Goal: Download file/media

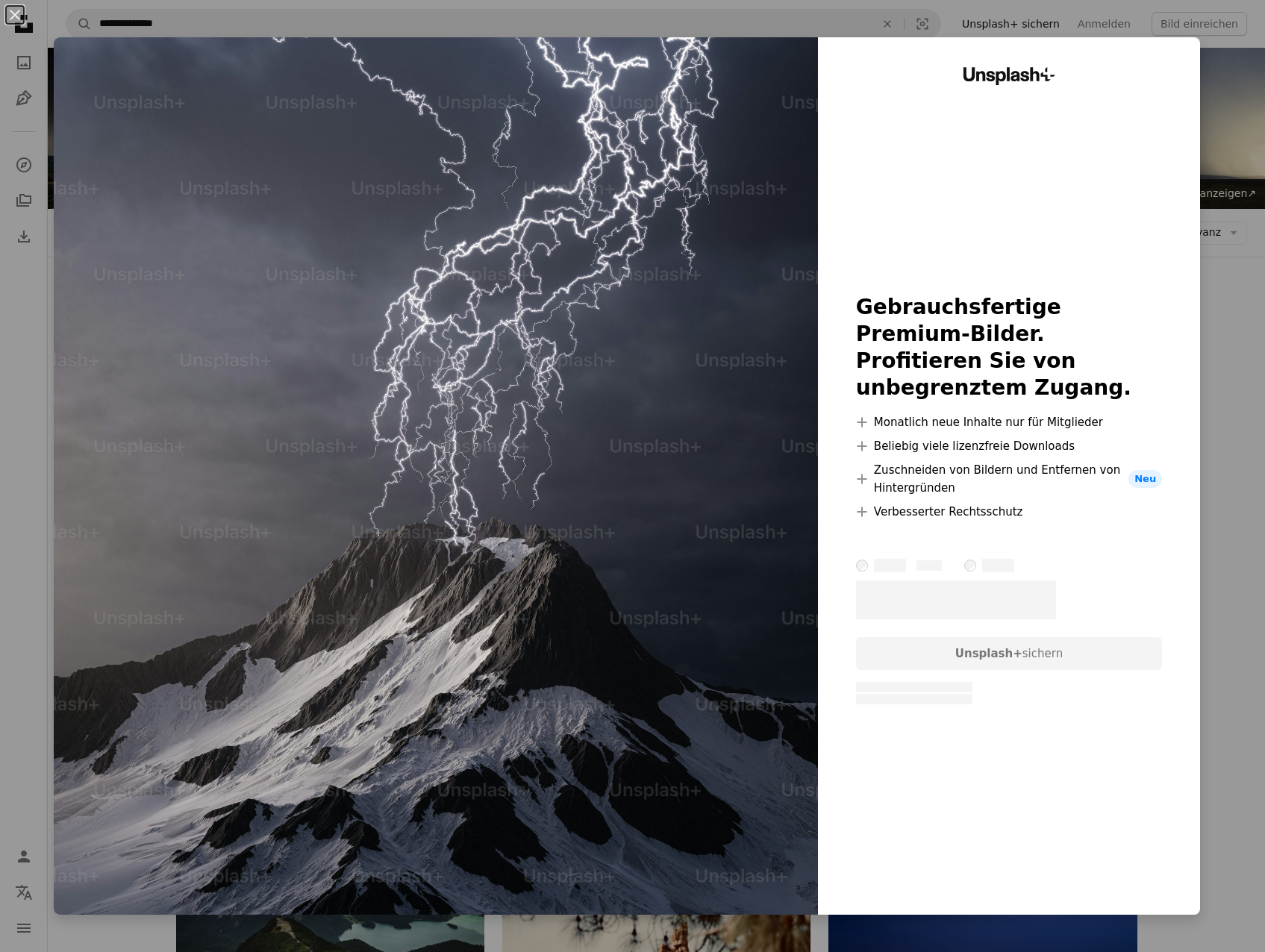
scroll to position [3661, 0]
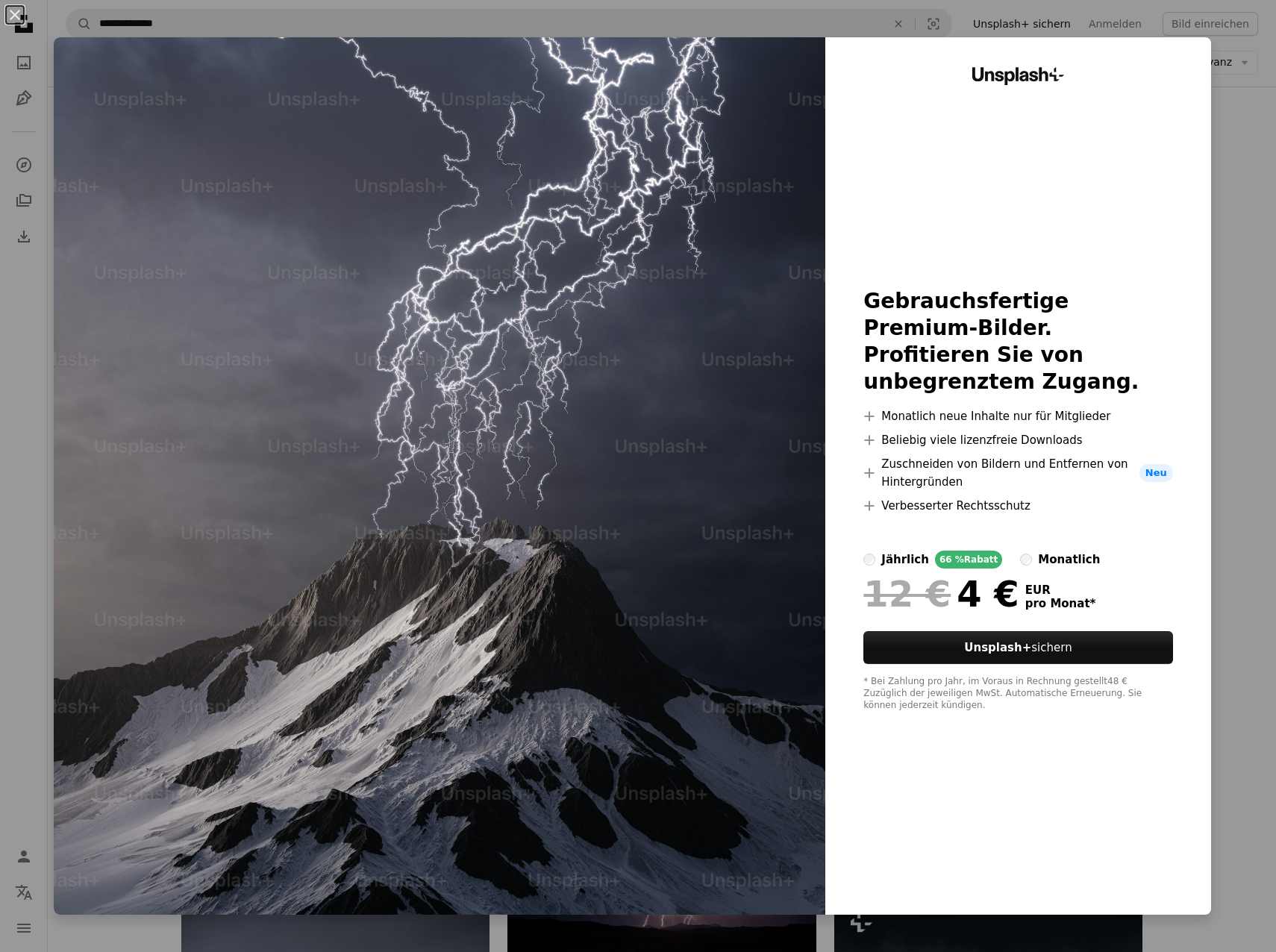
click at [1247, 241] on div "An X shape Unsplash+ Gebrauchsfertige Premium-Bilder. Profitieren Sie von unbeg…" at bounding box center [638, 476] width 1276 height 952
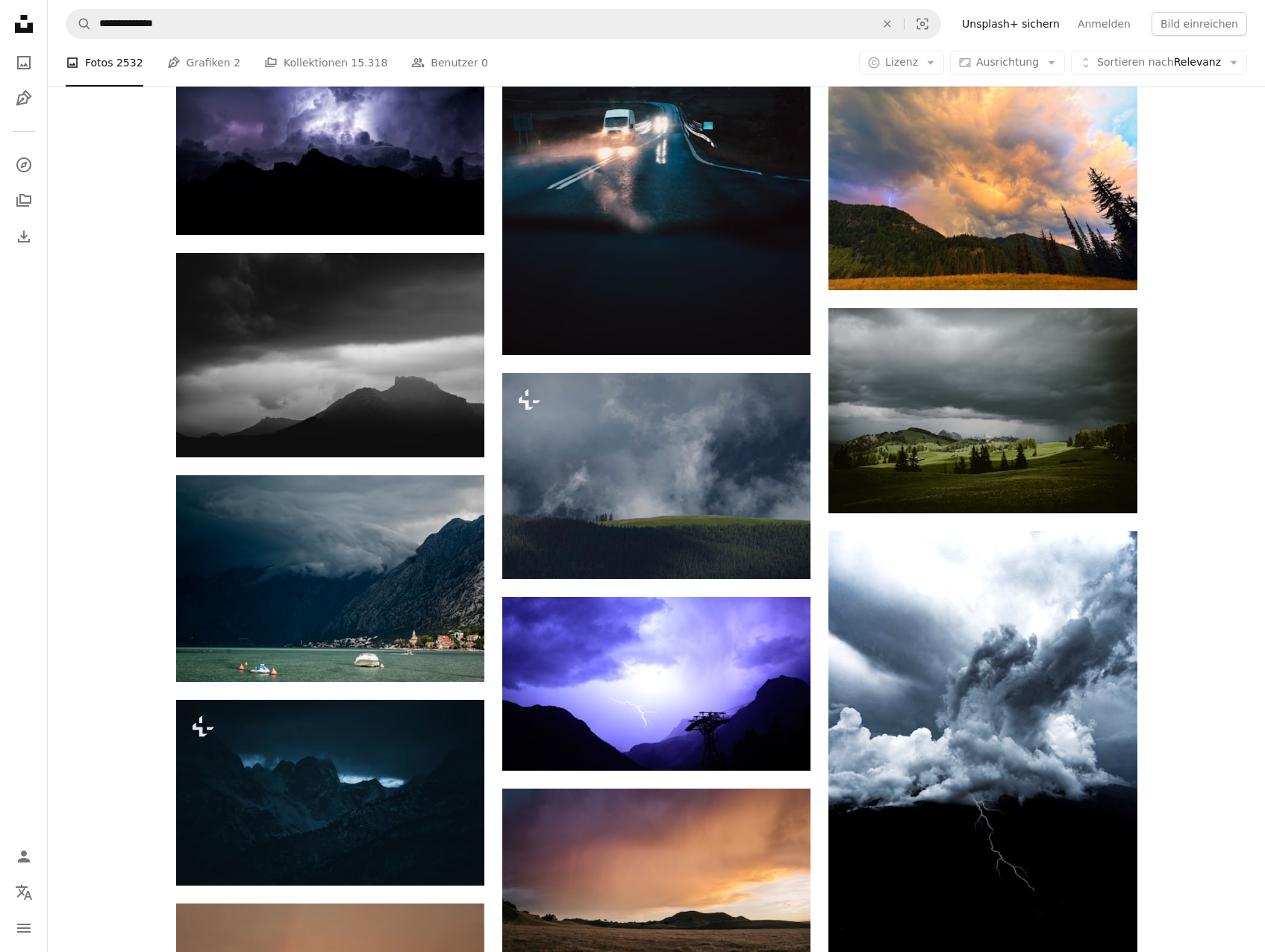
scroll to position [1347, 0]
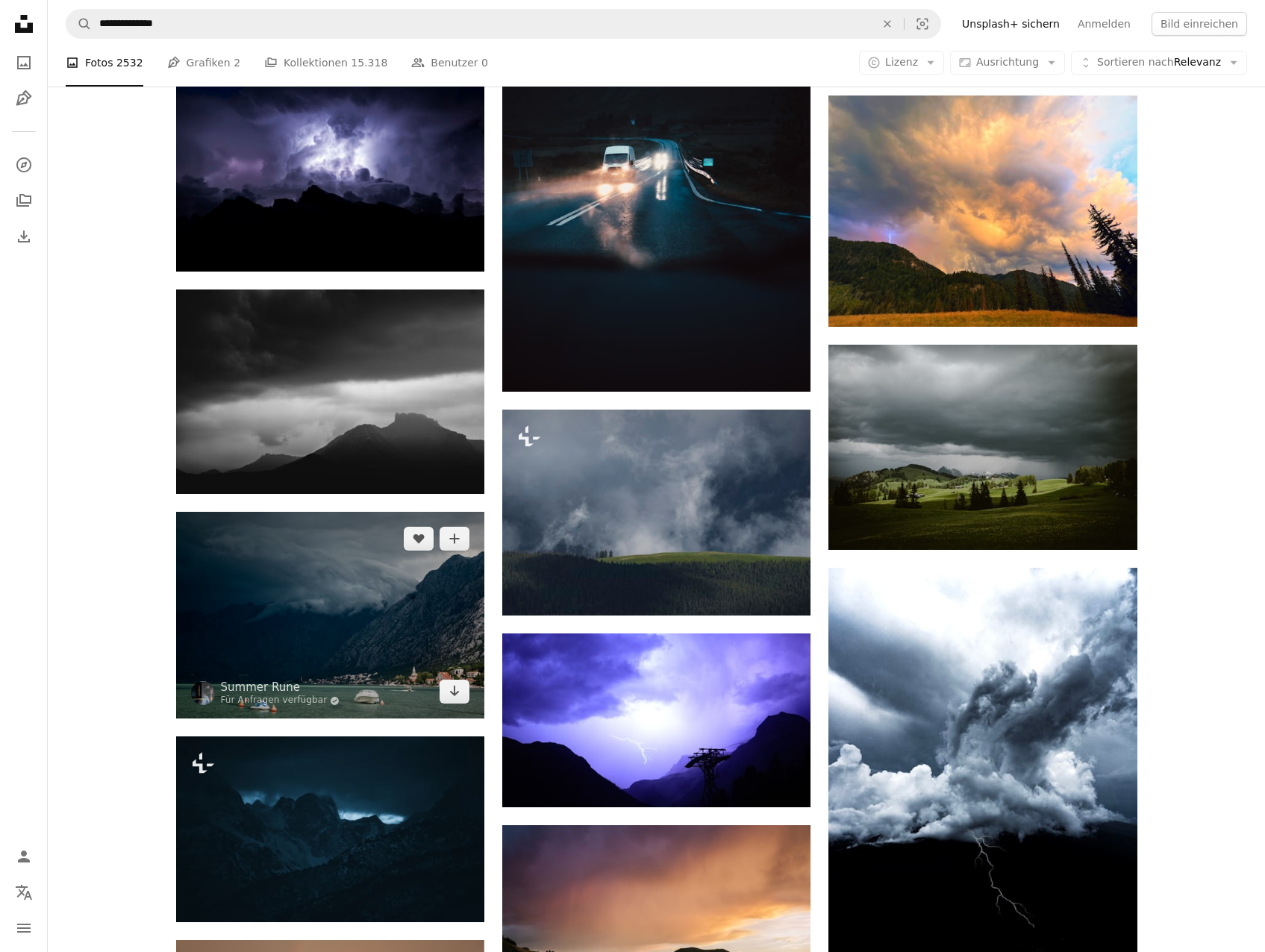
click at [393, 616] on img at bounding box center [330, 615] width 308 height 207
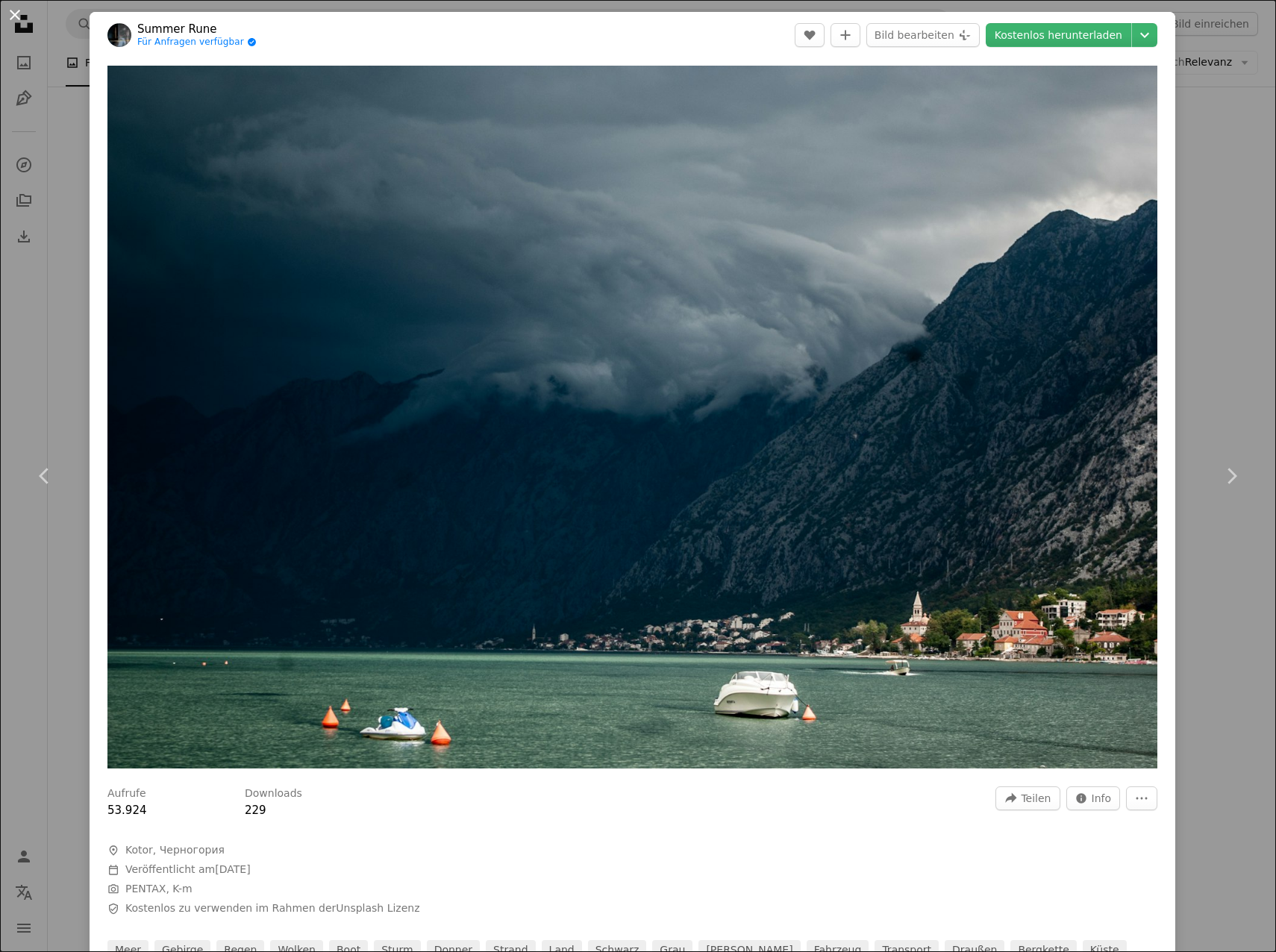
click at [24, 19] on button "An X shape" at bounding box center [14, 14] width 18 height 18
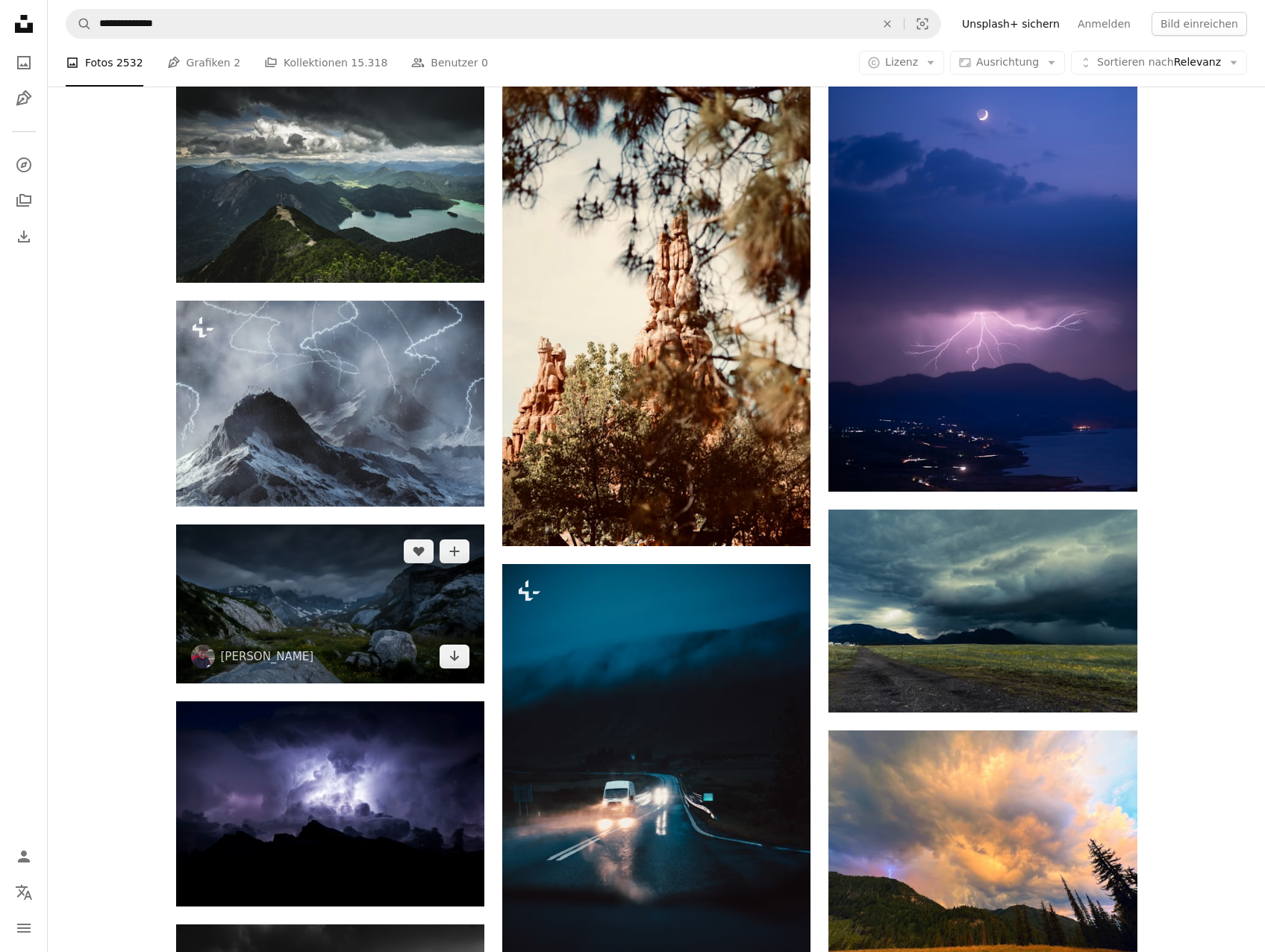
scroll to position [675, 0]
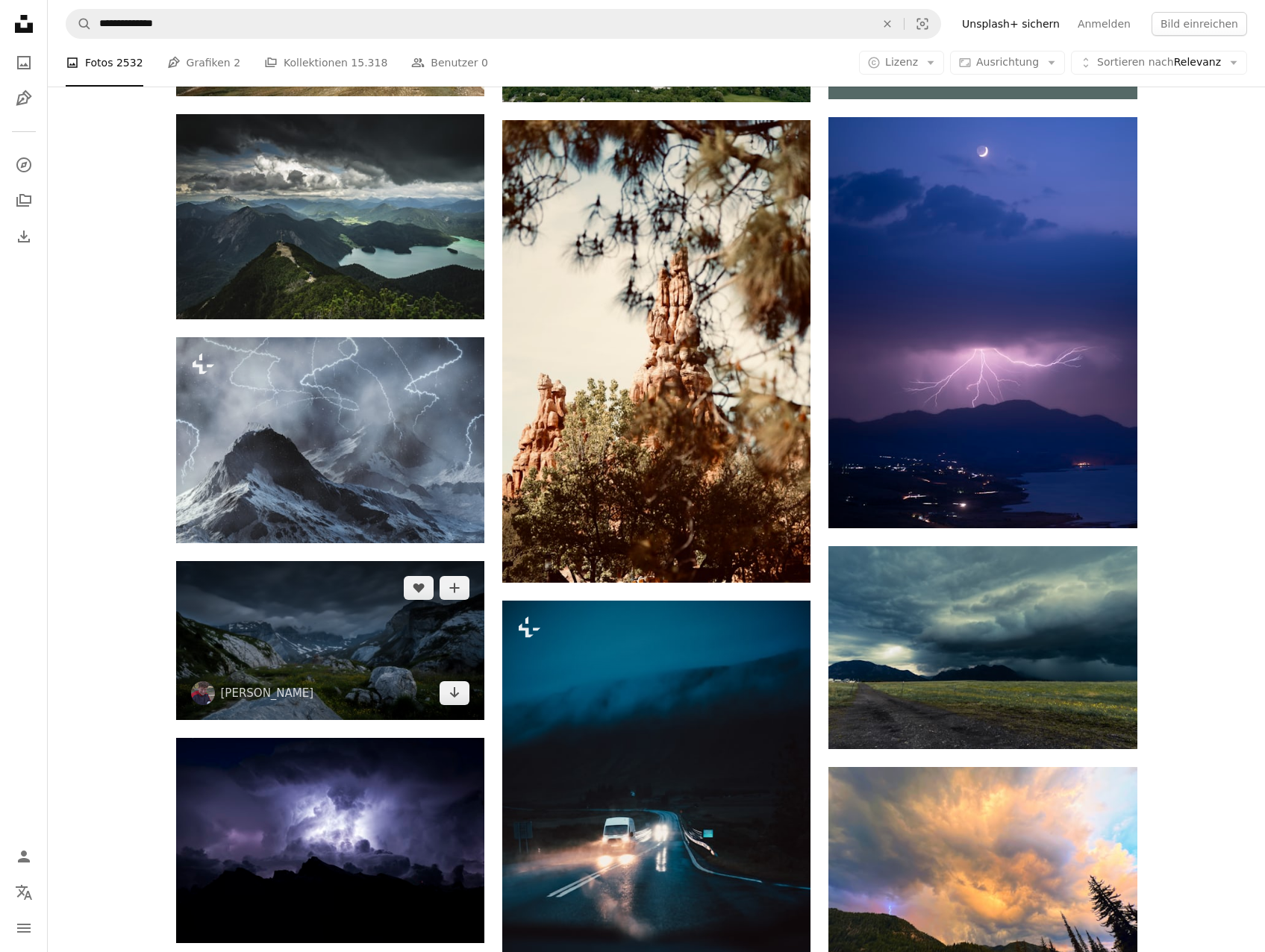
click at [336, 561] on img at bounding box center [330, 641] width 308 height 159
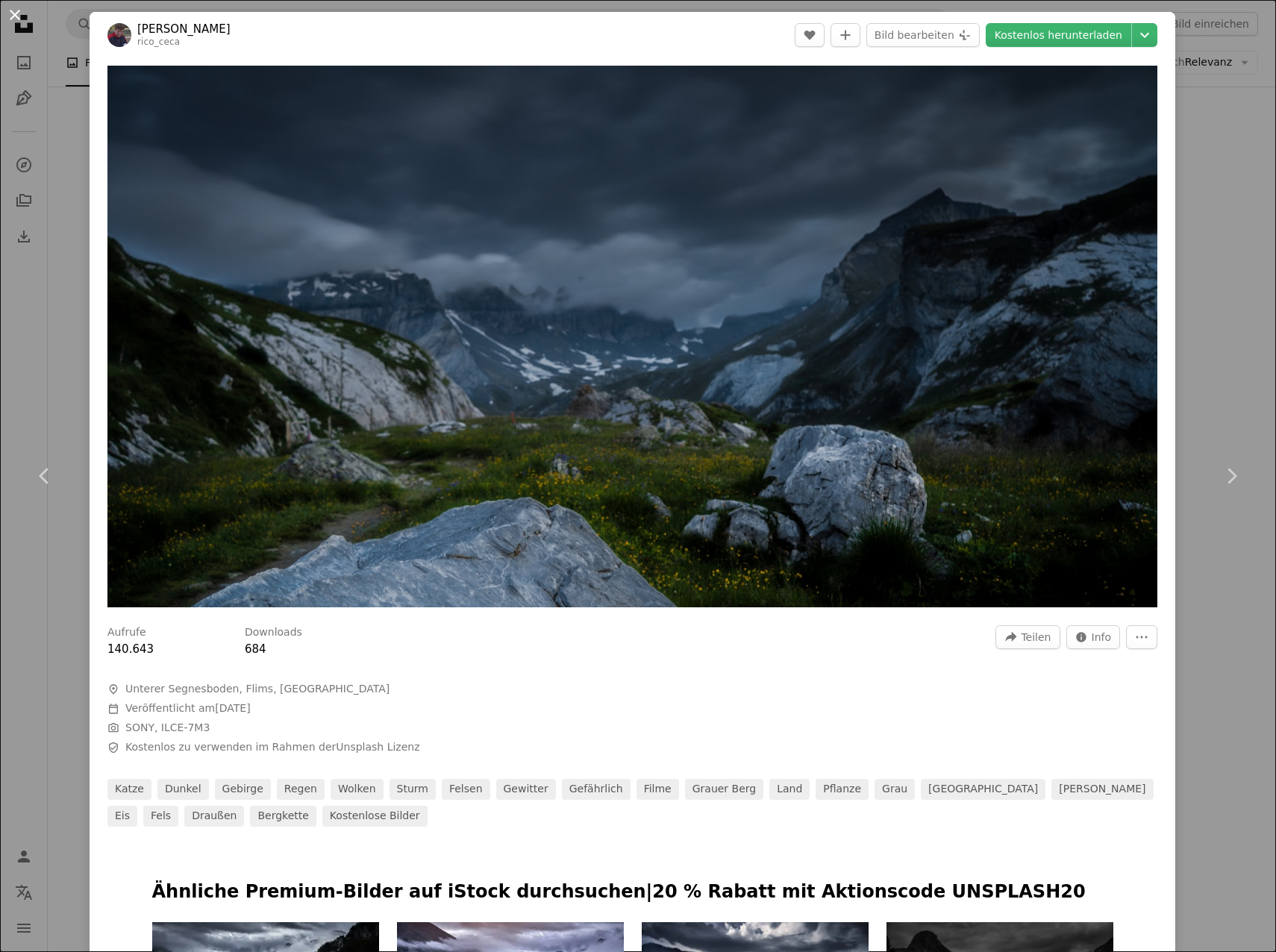
click at [17, 15] on button "An X shape" at bounding box center [14, 14] width 18 height 18
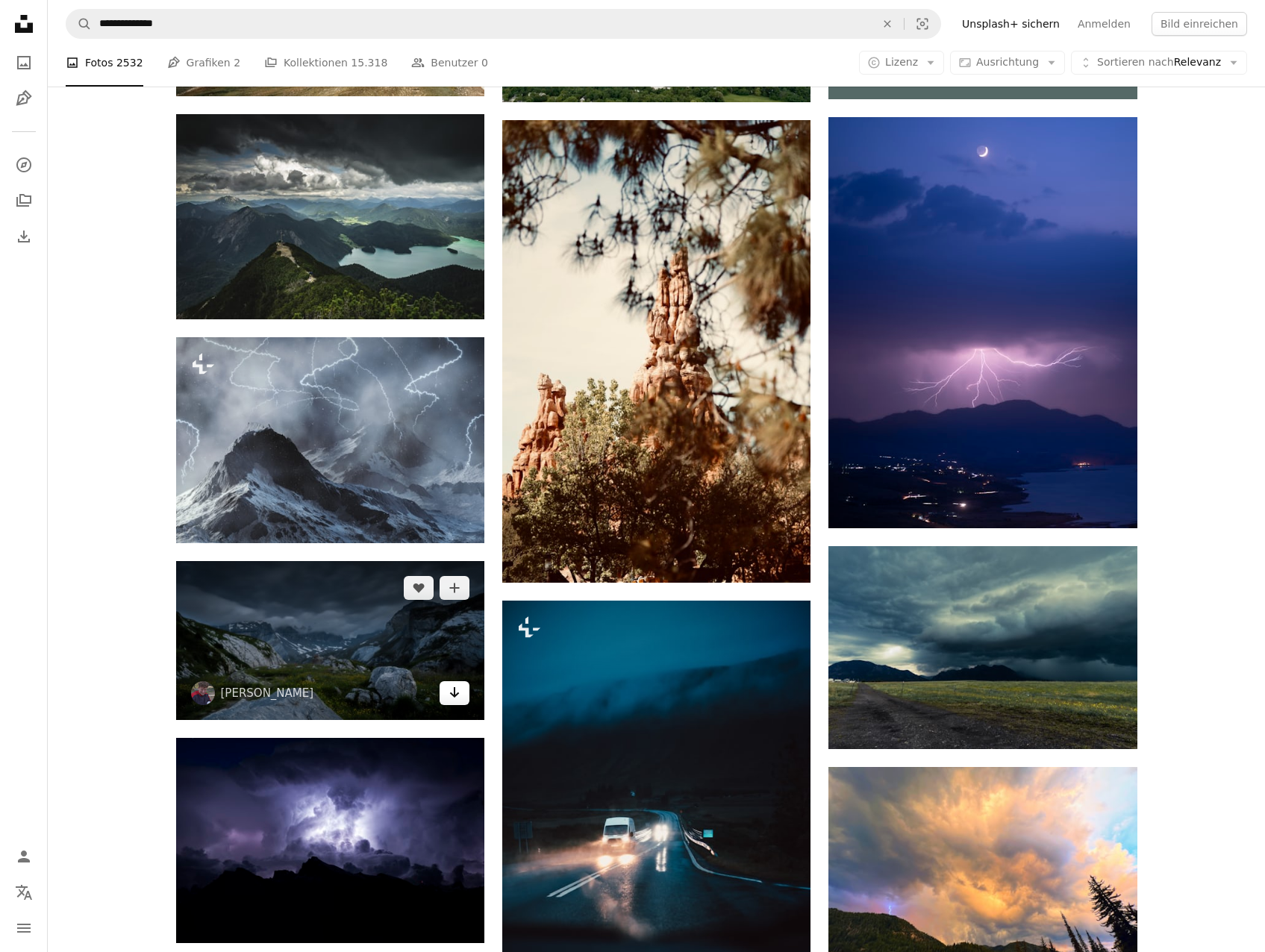
click at [458, 704] on link "Arrow pointing down" at bounding box center [454, 694] width 30 height 24
